Goal: Information Seeking & Learning: Learn about a topic

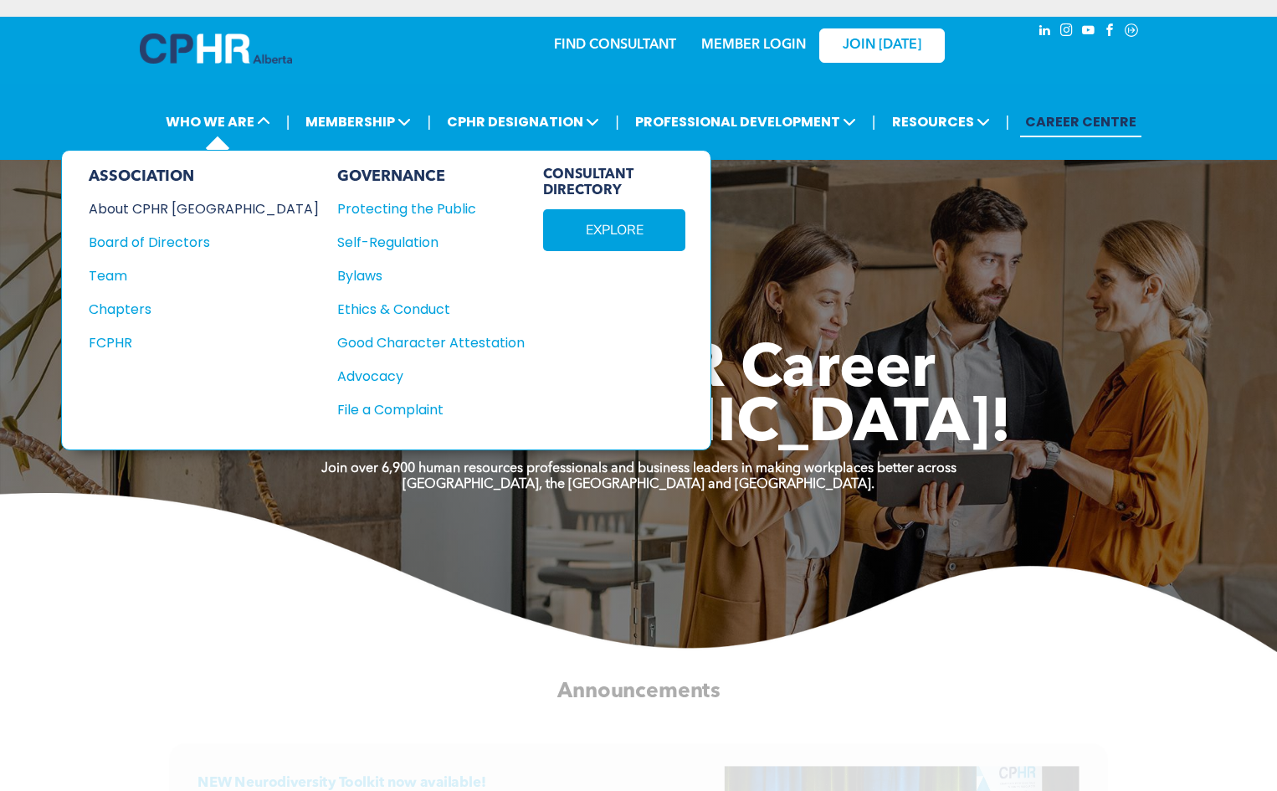
click at [175, 209] on div "About CPHR [GEOGRAPHIC_DATA]" at bounding box center [193, 208] width 208 height 21
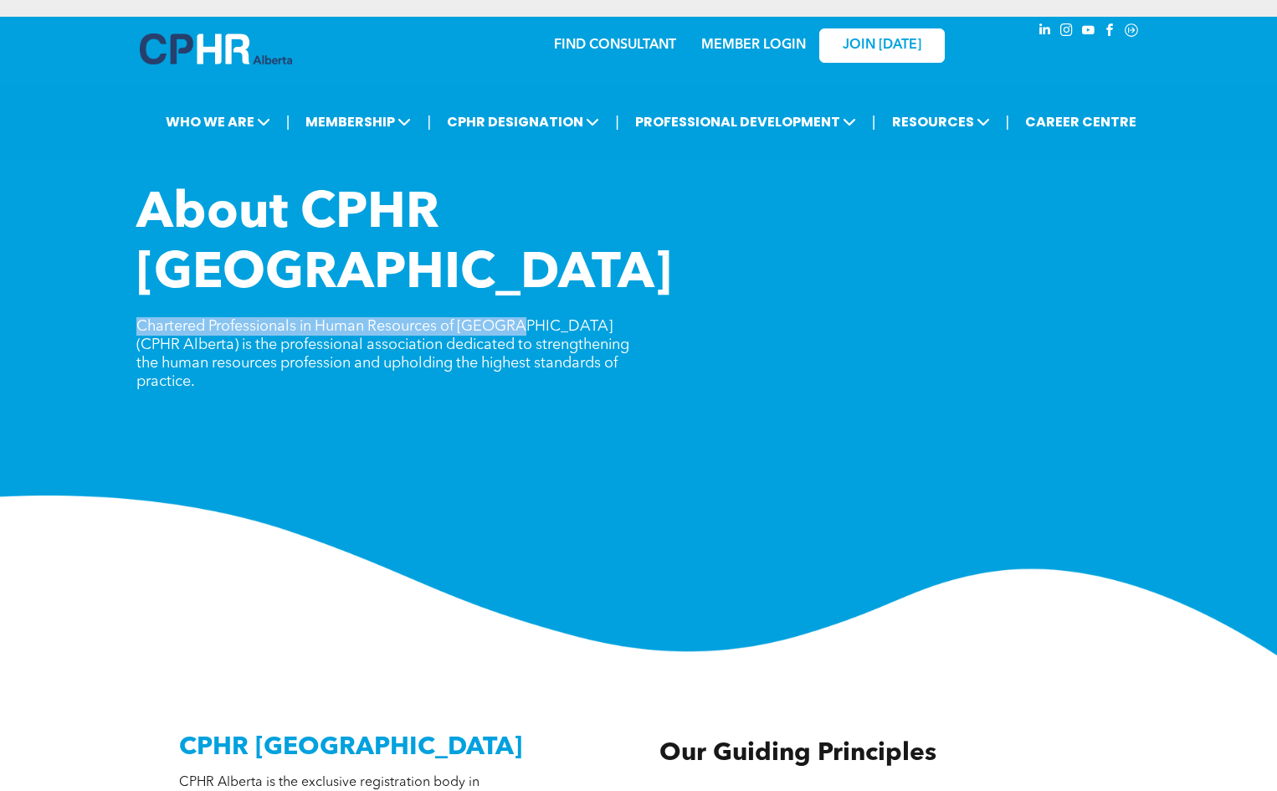
drag, startPoint x: 139, startPoint y: 268, endPoint x: 514, endPoint y: 270, distance: 375.0
click at [514, 319] on span "Chartered Professionals in Human Resources of [GEOGRAPHIC_DATA] (CPHR Alberta) …" at bounding box center [382, 354] width 493 height 70
copy span "Chartered Professionals in Human Resources of [GEOGRAPHIC_DATA]"
